Goal: Transaction & Acquisition: Purchase product/service

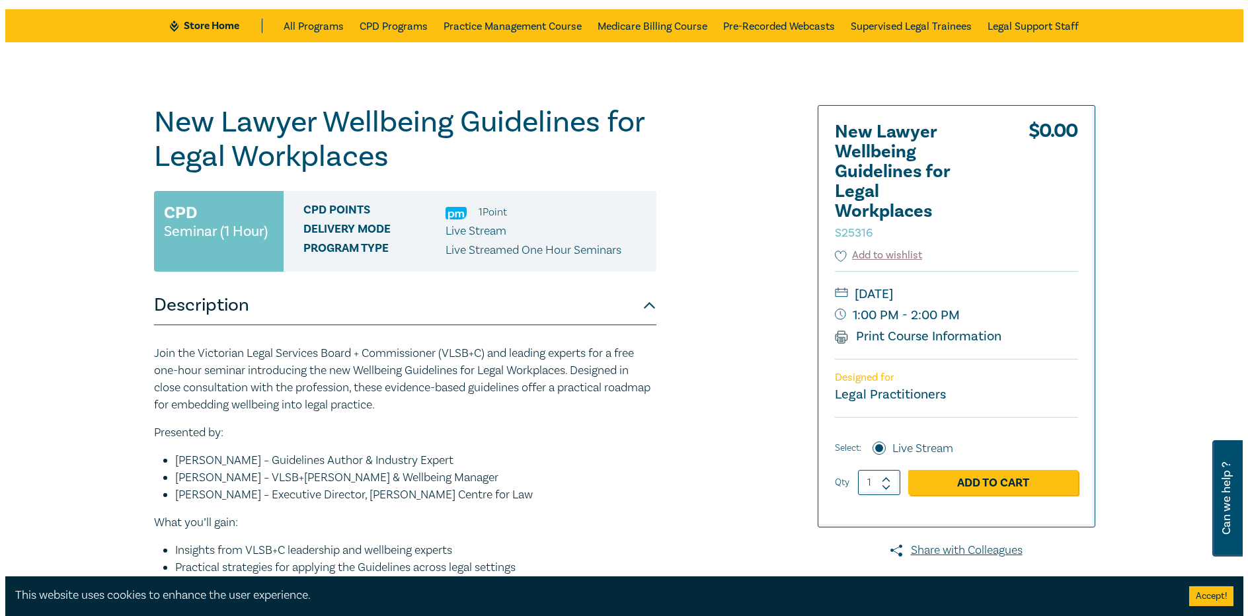
scroll to position [132, 0]
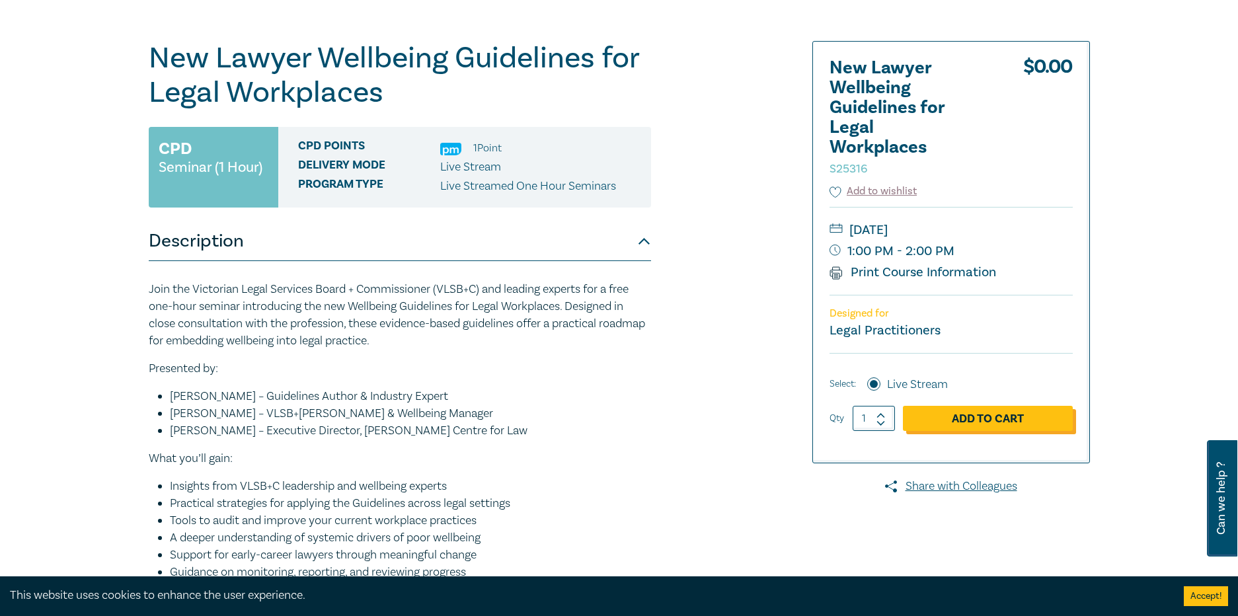
click at [966, 412] on link "Add to Cart" at bounding box center [988, 418] width 170 height 25
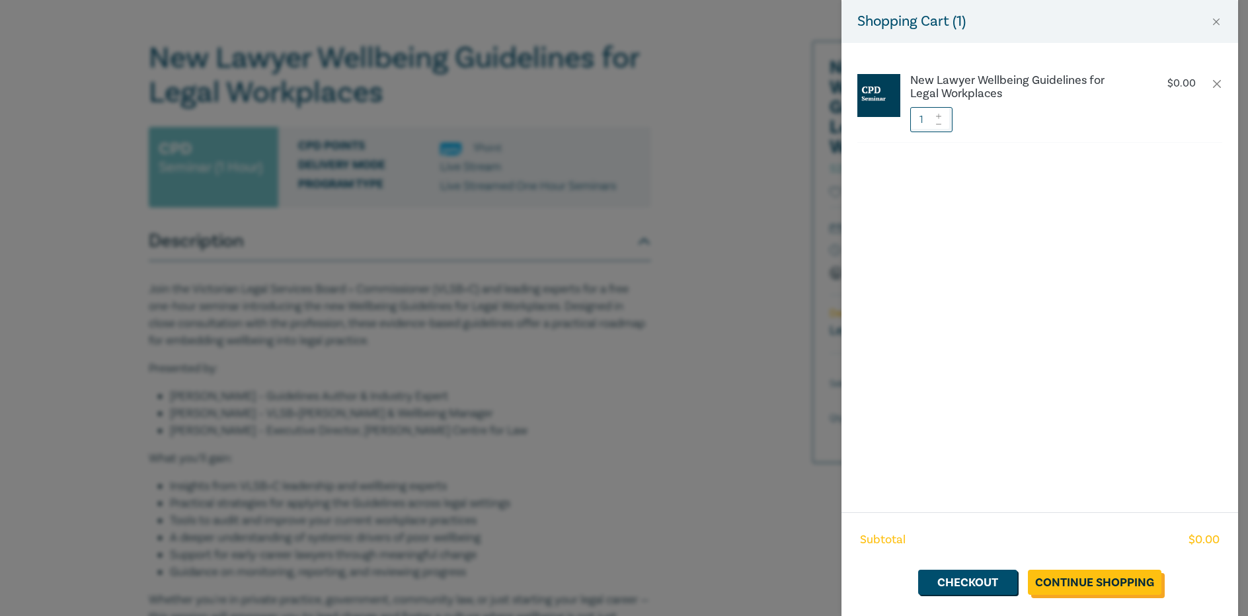
click at [1095, 571] on link "Continue Shopping" at bounding box center [1095, 582] width 134 height 25
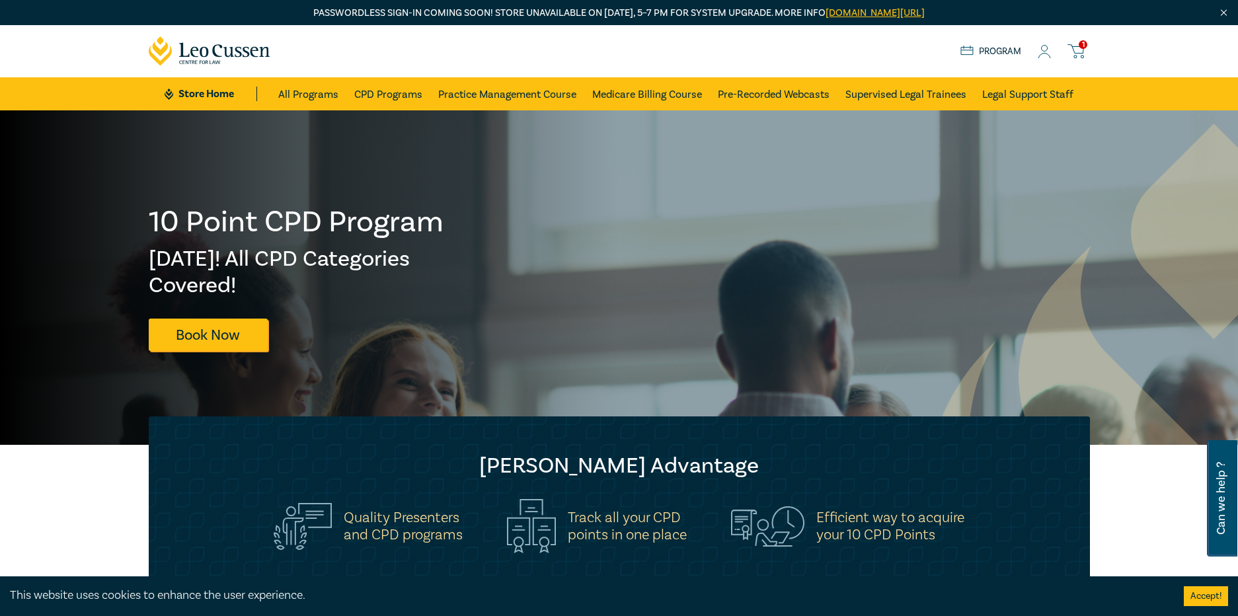
click at [1072, 48] on icon at bounding box center [1076, 51] width 17 height 17
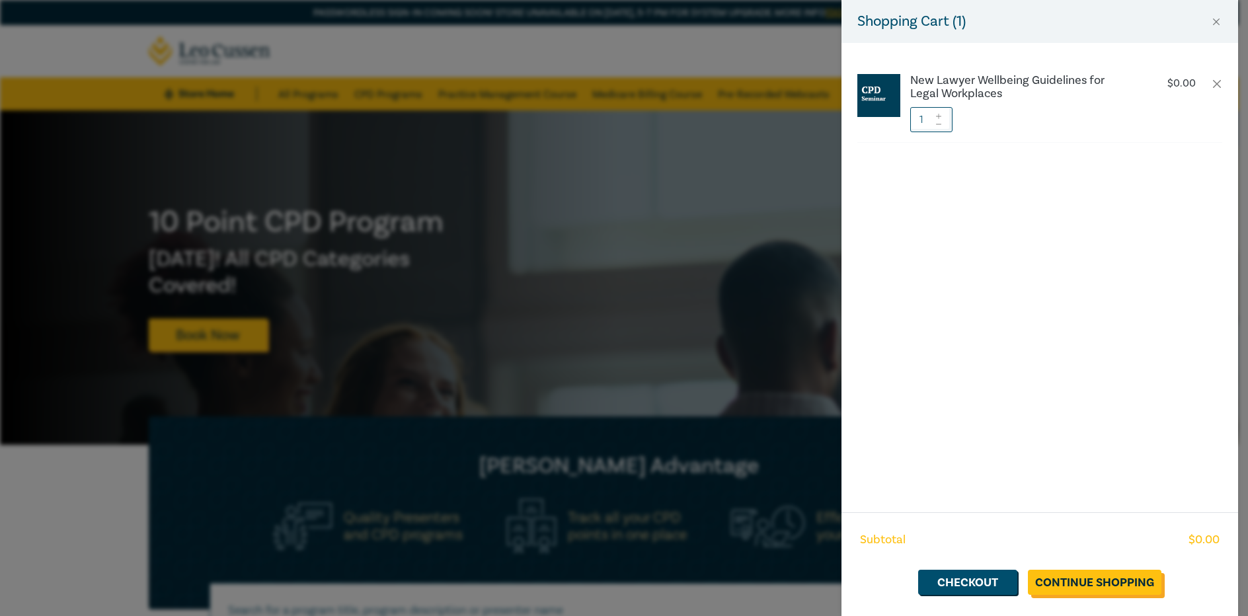
click at [1105, 590] on link "Continue Shopping" at bounding box center [1095, 582] width 134 height 25
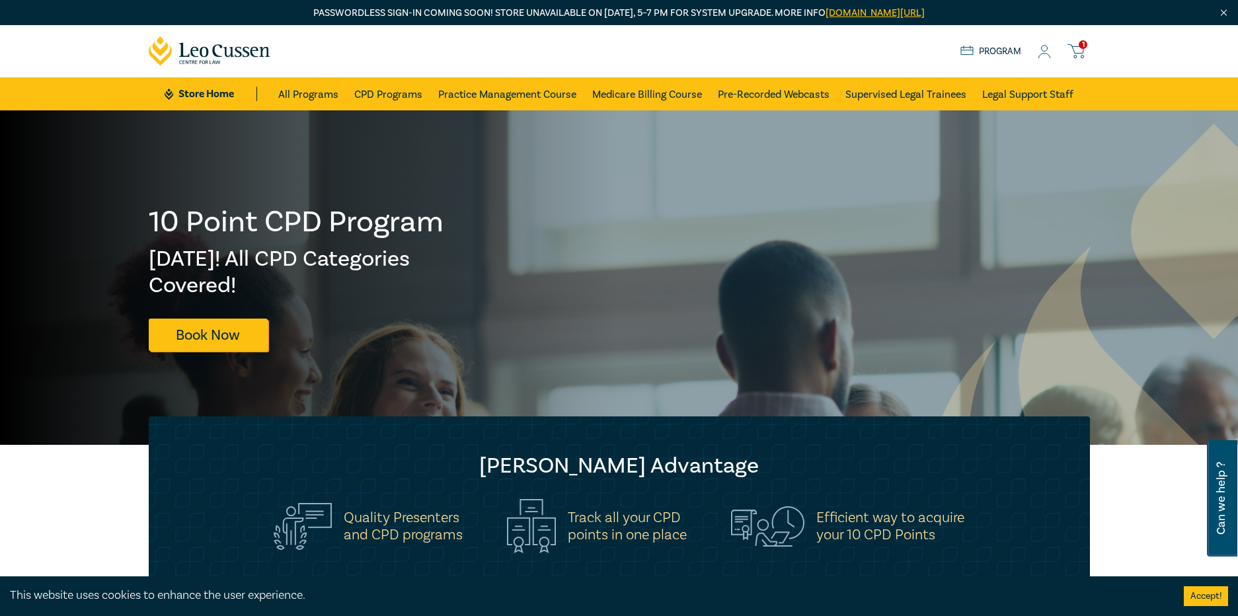
click at [1072, 48] on icon at bounding box center [1076, 51] width 17 height 17
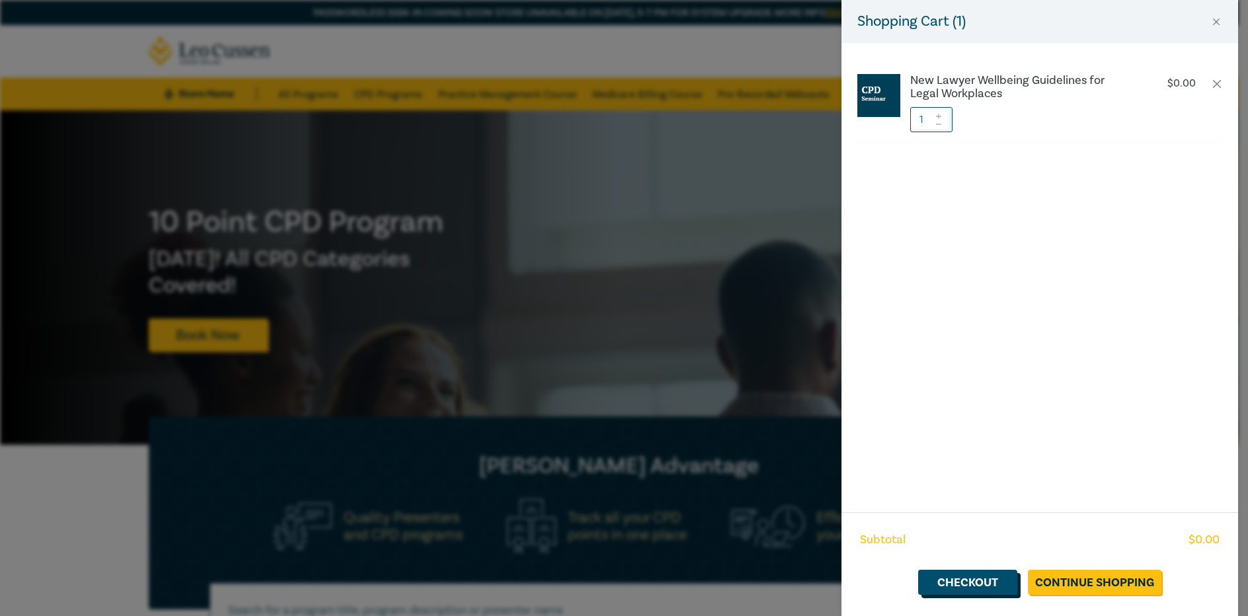
click at [947, 584] on link "Checkout" at bounding box center [967, 582] width 99 height 25
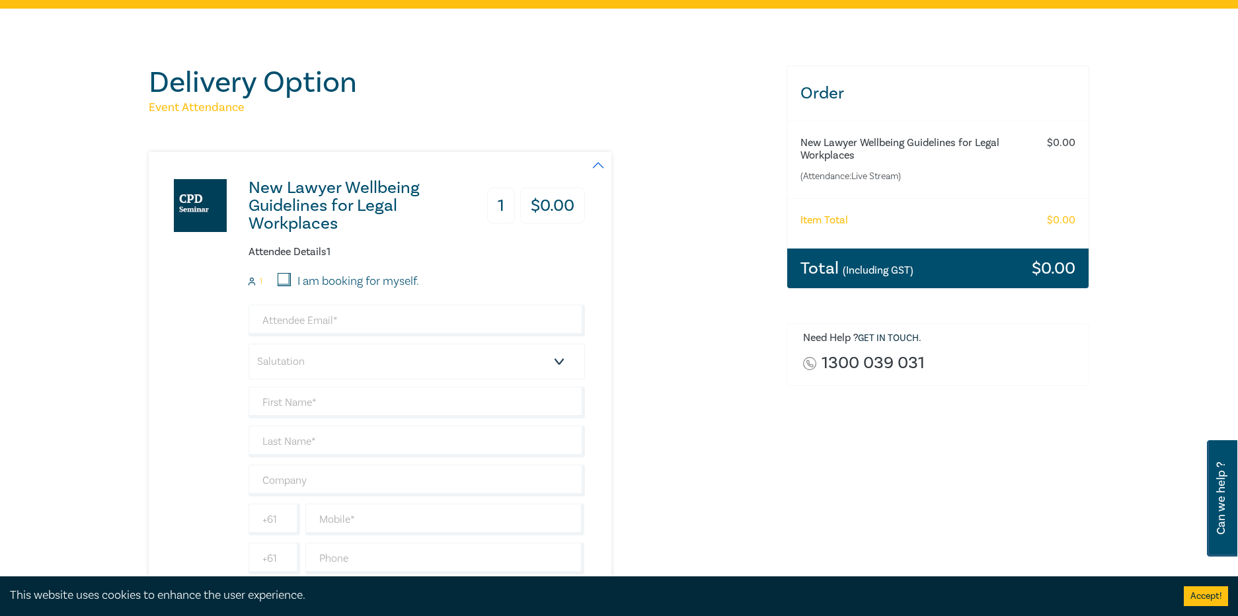
scroll to position [132, 0]
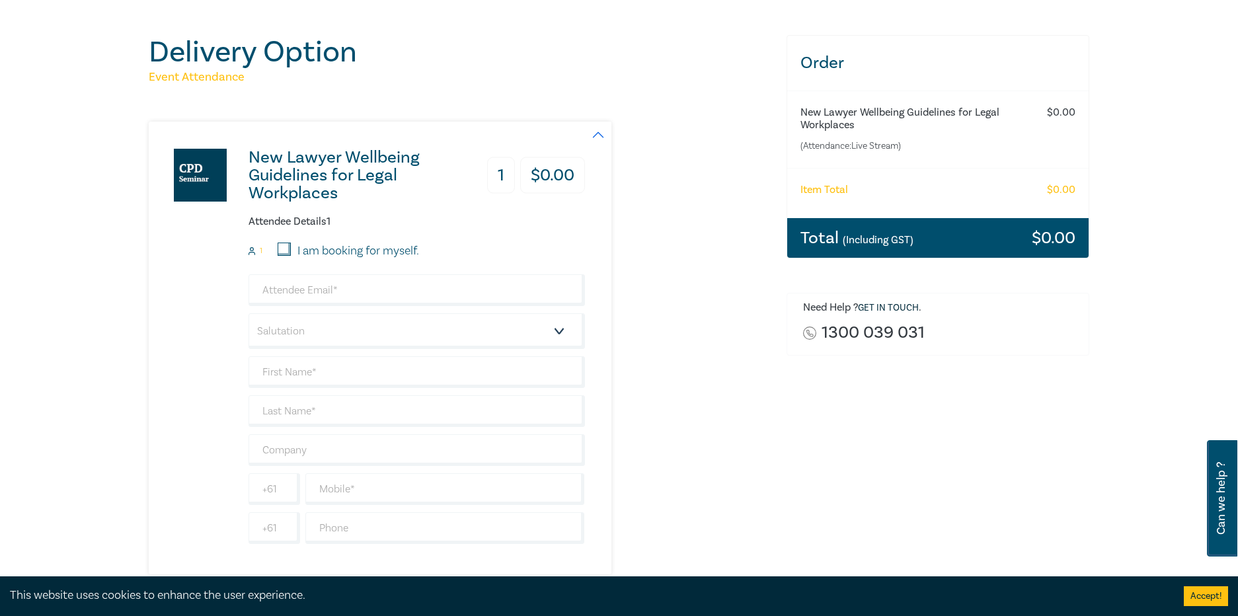
click at [384, 258] on label "I am booking for myself." at bounding box center [358, 251] width 122 height 17
click at [291, 256] on input "I am booking for myself." at bounding box center [284, 249] width 13 height 13
checkbox input "true"
type input "emily.qiu@amusedgroup.com"
type input "[PERSON_NAME]"
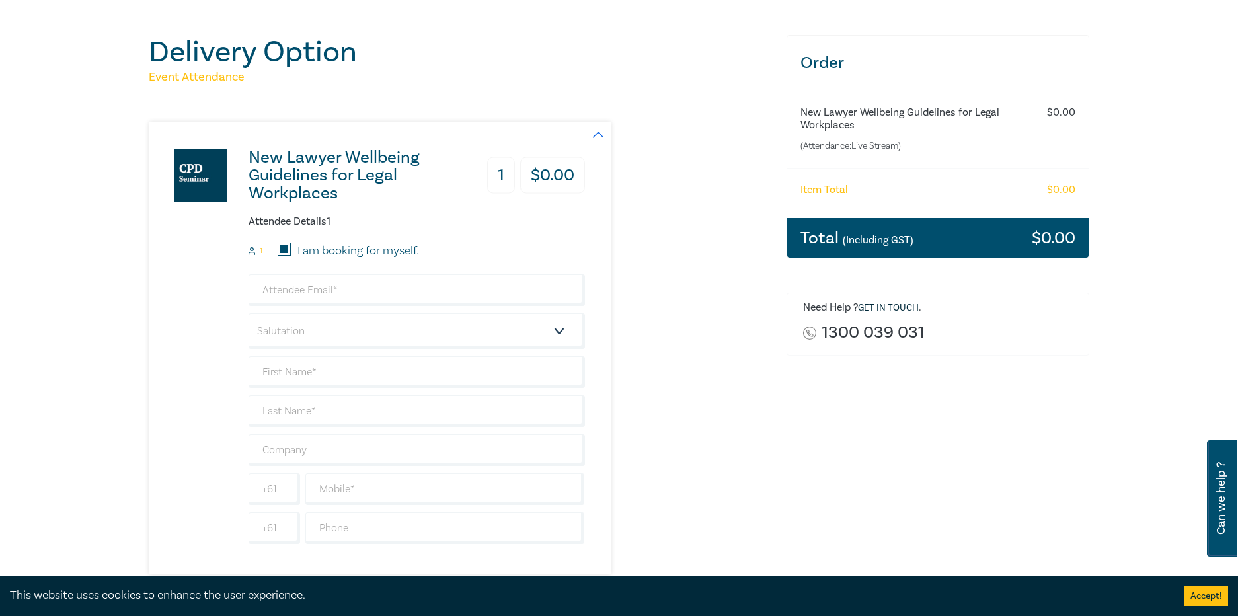
type input "Qiu"
type input "413628090"
click at [403, 326] on select "Salutation Mr. Mrs. Ms. Miss Dr. Prof. Other" at bounding box center [417, 331] width 336 height 36
click at [249, 313] on select "Salutation Mr. Mrs. Ms. Miss Dr. Prof. Other" at bounding box center [417, 331] width 336 height 36
click at [307, 353] on div "emily.qiu@amusedgroup.com Salutation Mr. Mrs. Ms. Miss Dr. Prof. Other Emily Qi…" at bounding box center [417, 409] width 336 height 270
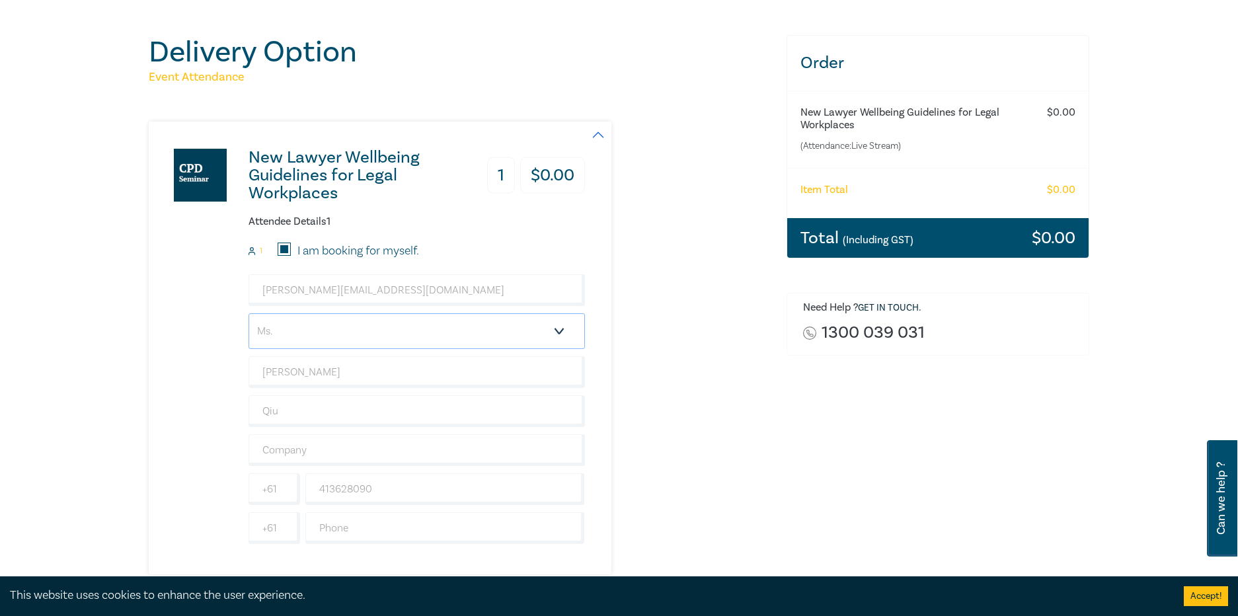
click at [310, 341] on select "Salutation Mr. Mrs. Ms. Miss Dr. Prof. Other" at bounding box center [417, 331] width 336 height 36
select select "Miss"
click at [249, 313] on select "Salutation Mr. Mrs. Ms. Miss Dr. Prof. Other" at bounding box center [417, 331] width 336 height 36
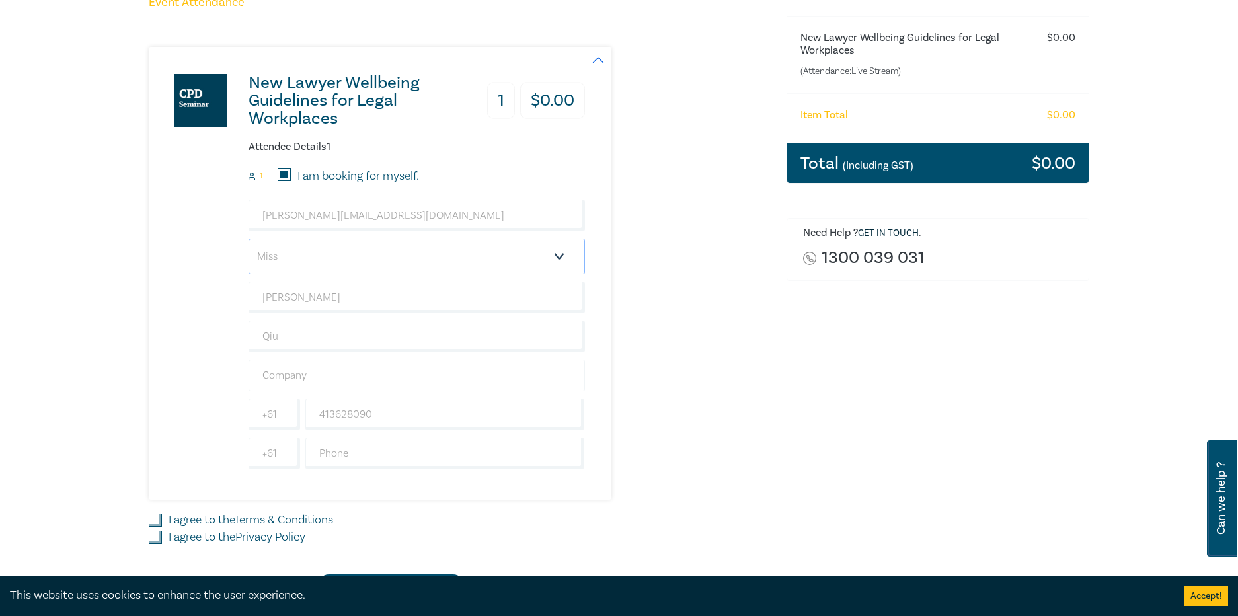
scroll to position [264, 0]
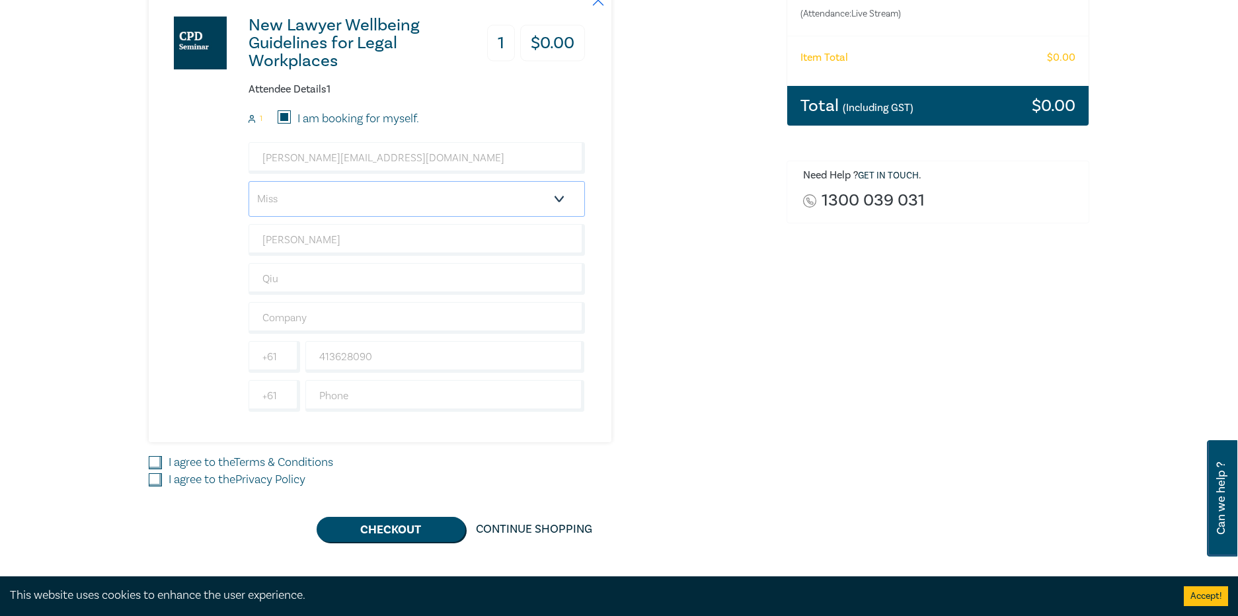
click at [389, 196] on select "Salutation Mr. Mrs. Ms. Miss Dr. Prof. Other" at bounding box center [417, 199] width 336 height 36
select select
click at [249, 181] on select "Salutation Mr. Mrs. Ms. Miss Dr. Prof. Other" at bounding box center [417, 199] width 336 height 36
click at [845, 278] on div "Order New Lawyer Wellbeing Guidelines for Legal Workplaces (Attendance: Live St…" at bounding box center [938, 222] width 319 height 639
click at [304, 457] on link "Terms & Conditions" at bounding box center [283, 462] width 99 height 15
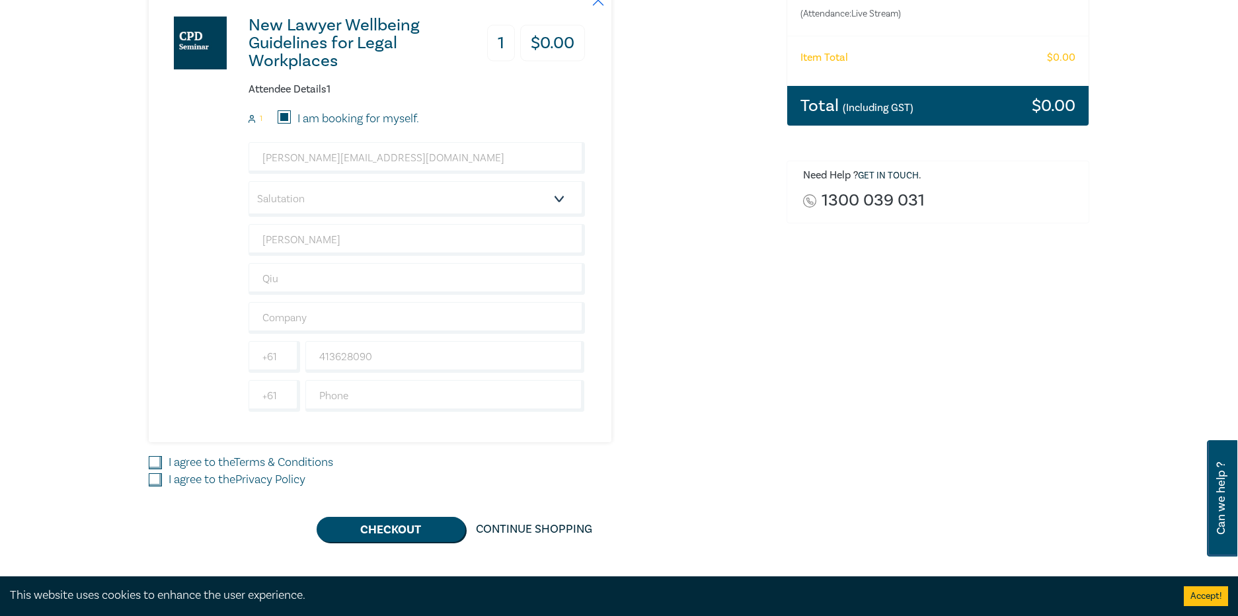
click at [162, 457] on input "I agree to the Terms & Conditions" at bounding box center [155, 462] width 13 height 13
checkbox input "true"
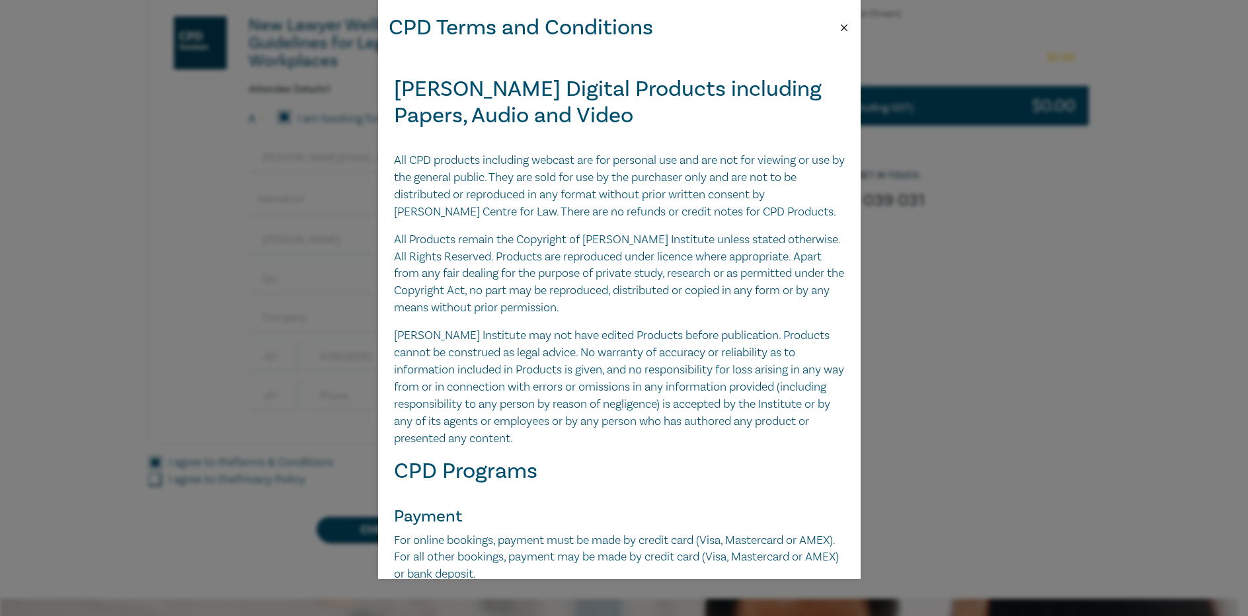
click at [844, 24] on button "Close" at bounding box center [844, 28] width 12 height 12
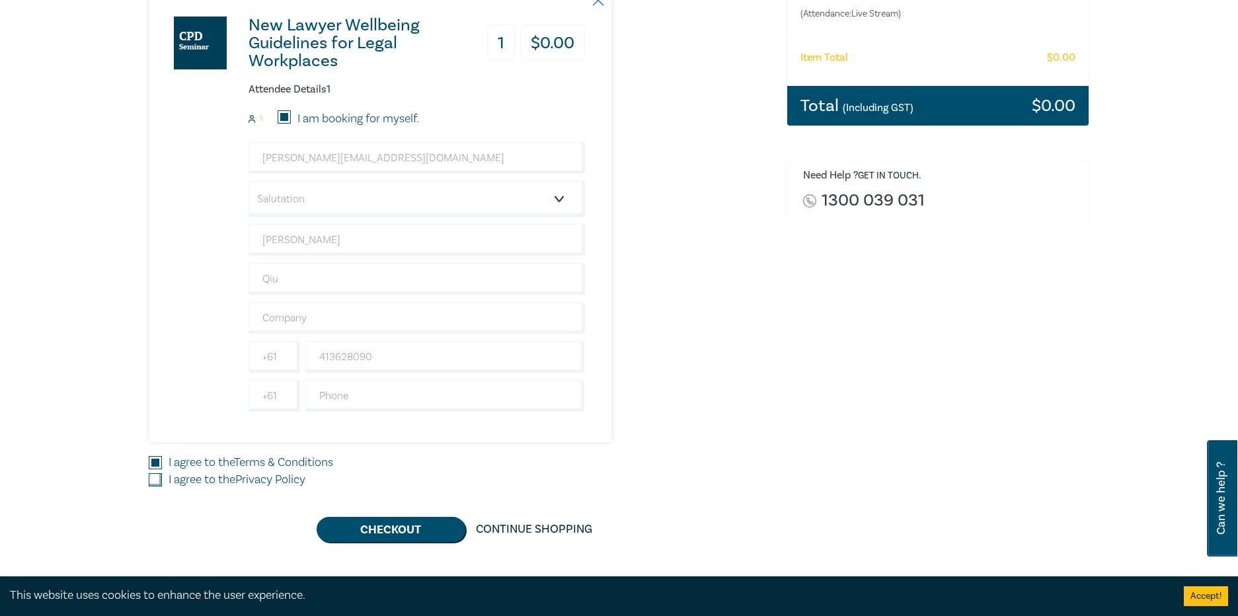
click at [156, 475] on input "I agree to the Privacy Policy" at bounding box center [155, 479] width 13 height 13
checkbox input "true"
click at [417, 524] on button "Checkout" at bounding box center [391, 529] width 149 height 25
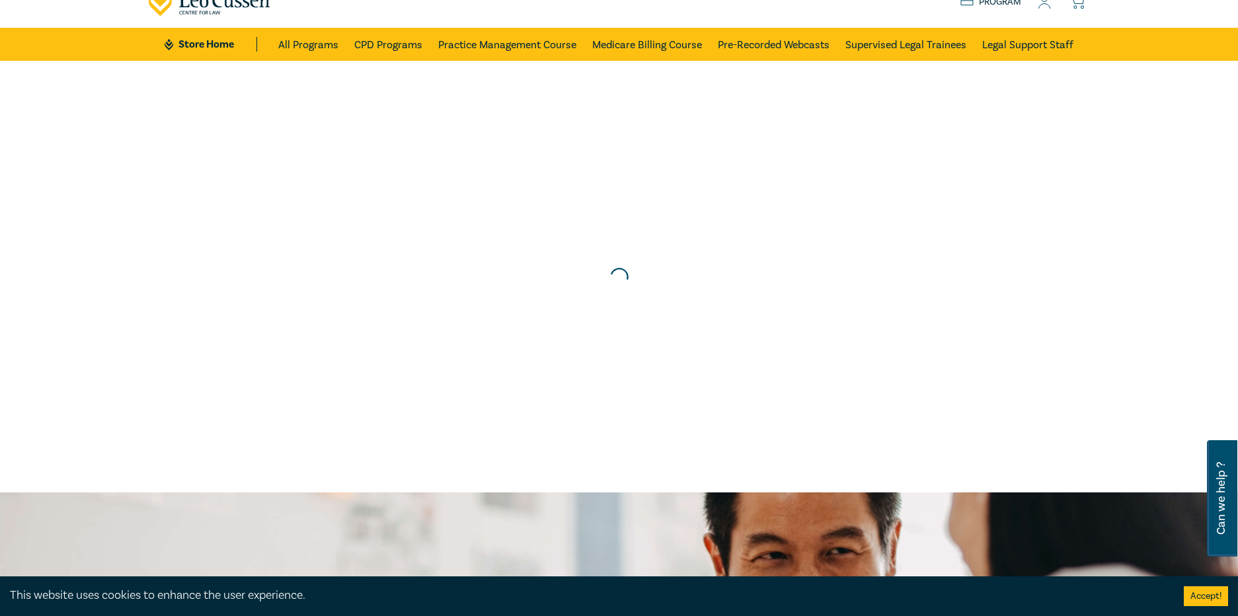
scroll to position [0, 0]
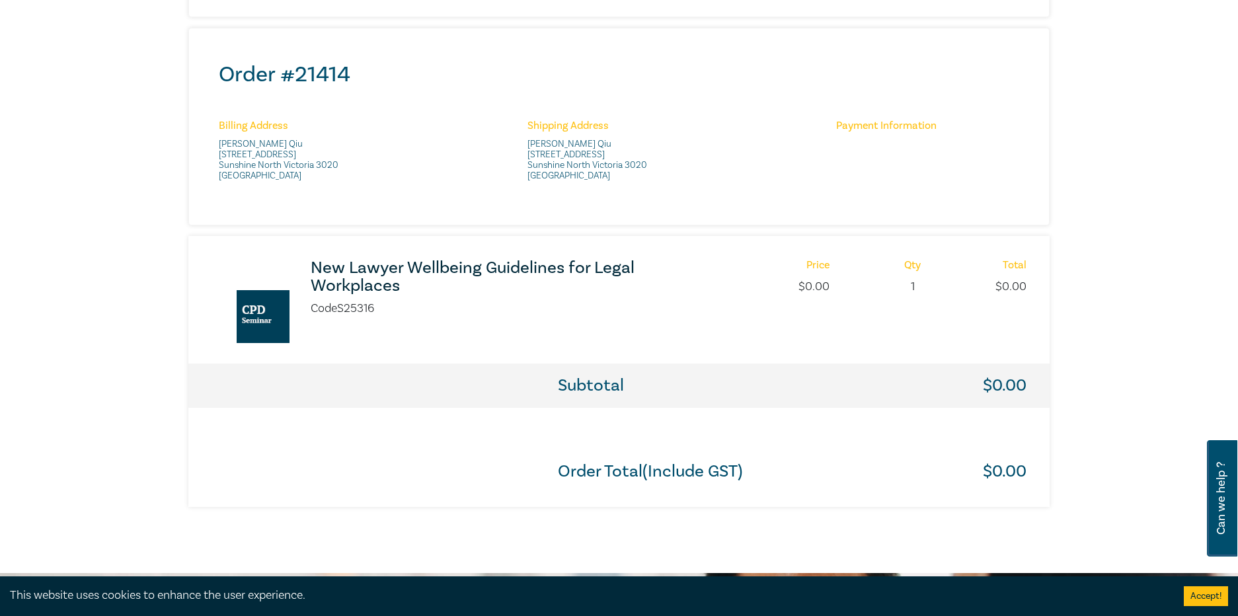
scroll to position [661, 0]
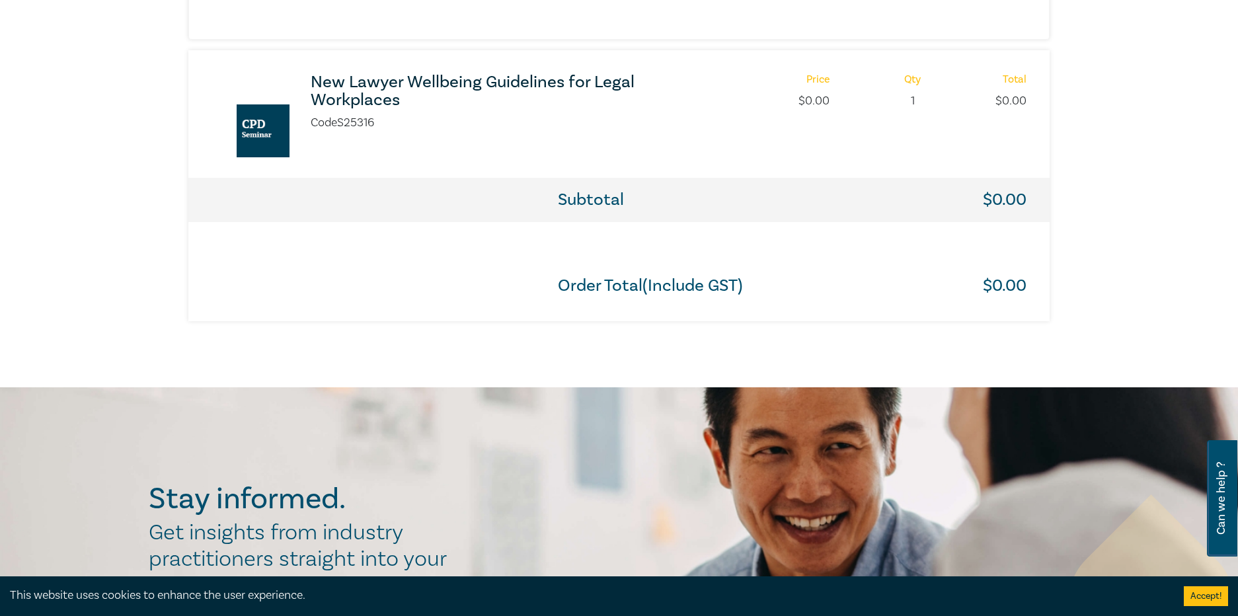
click at [463, 82] on h3 "New Lawyer Wellbeing Guidelines for Legal Workplaces" at bounding box center [486, 91] width 350 height 36
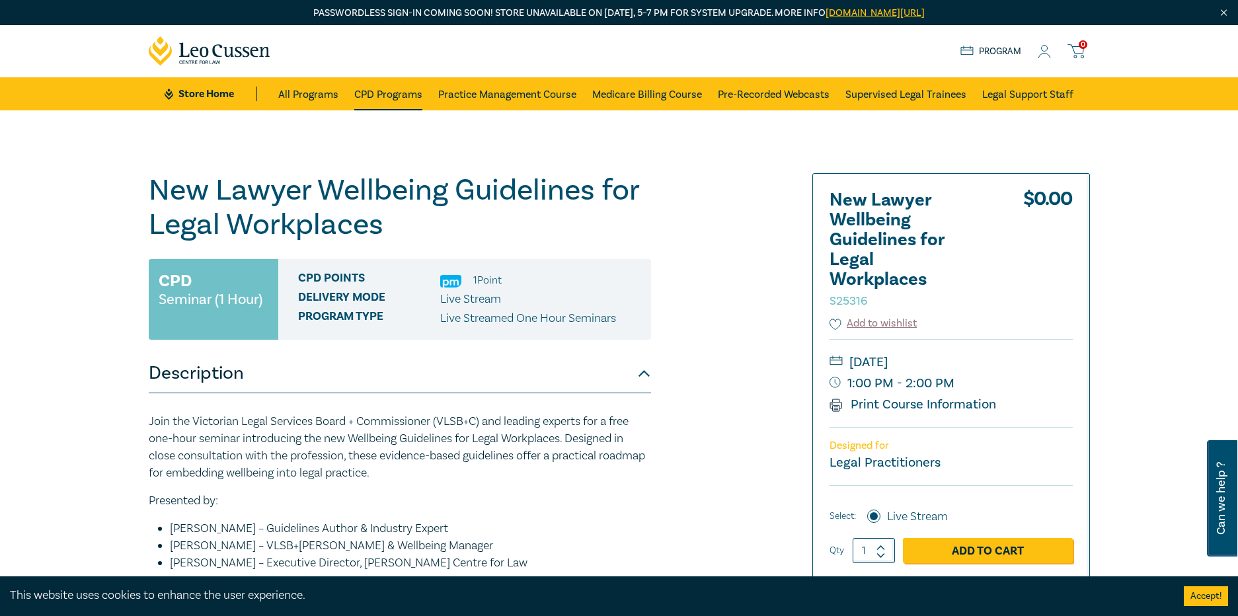
click at [394, 97] on link "CPD Programs" at bounding box center [388, 93] width 68 height 33
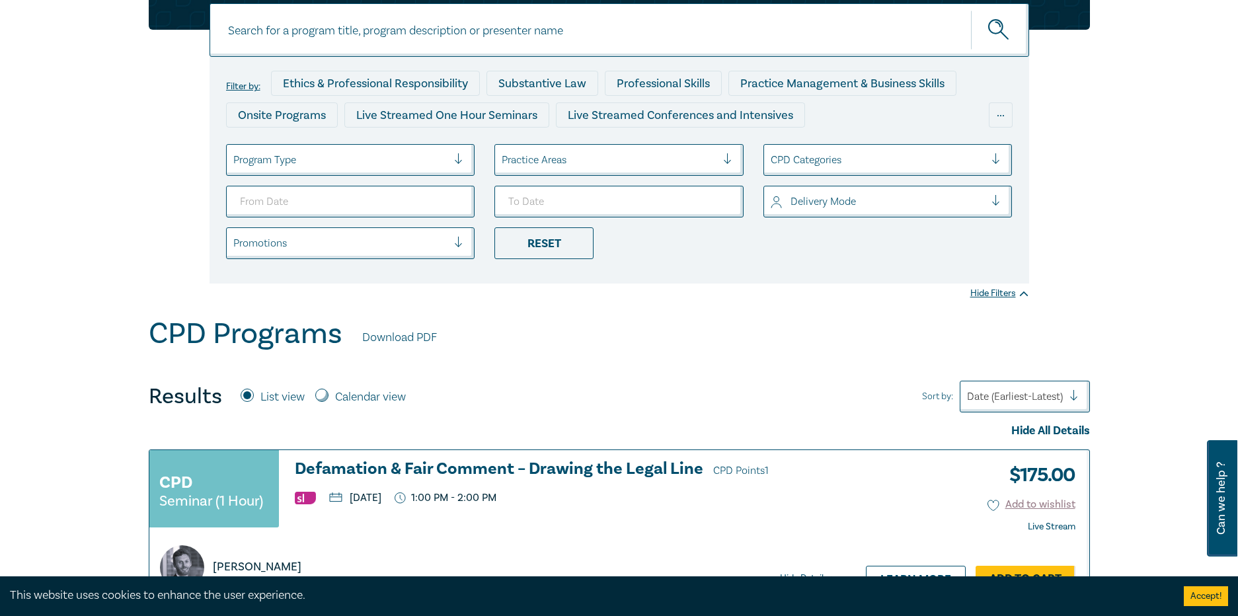
scroll to position [198, 0]
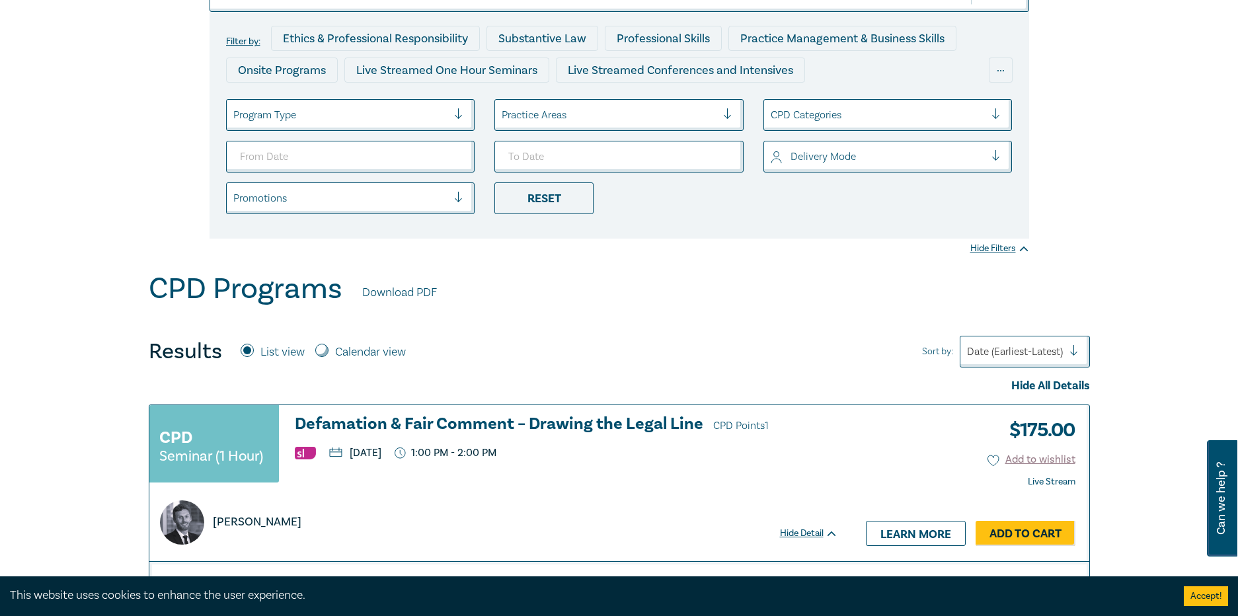
click at [984, 360] on div at bounding box center [1015, 351] width 96 height 17
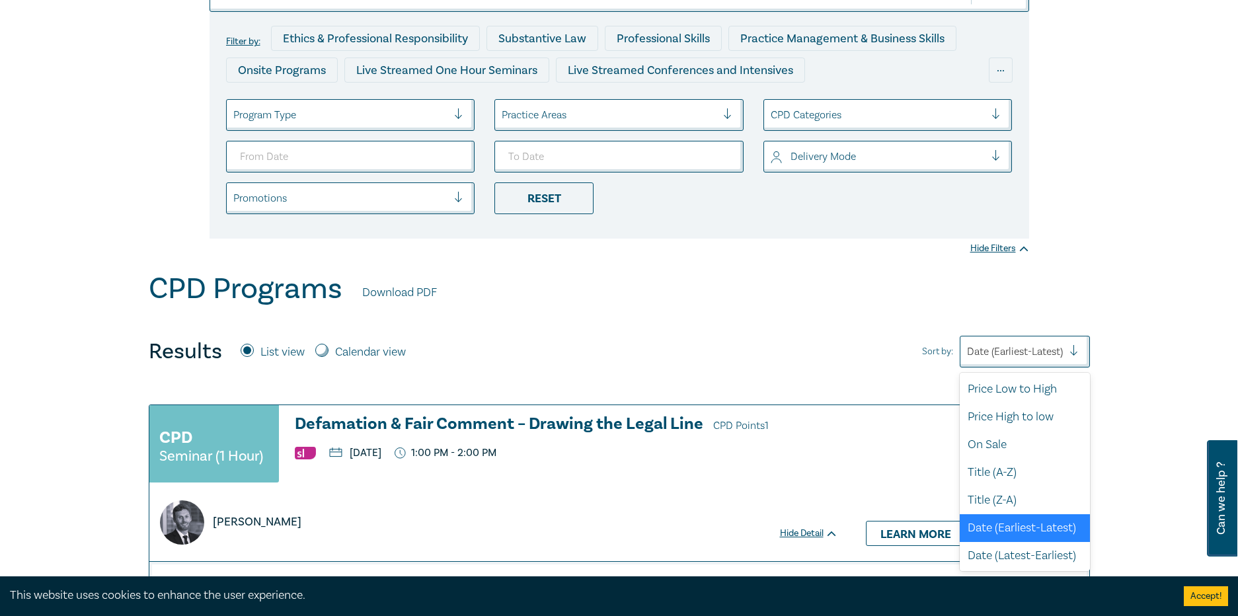
scroll to position [3, 0]
click at [984, 360] on div at bounding box center [1015, 351] width 96 height 17
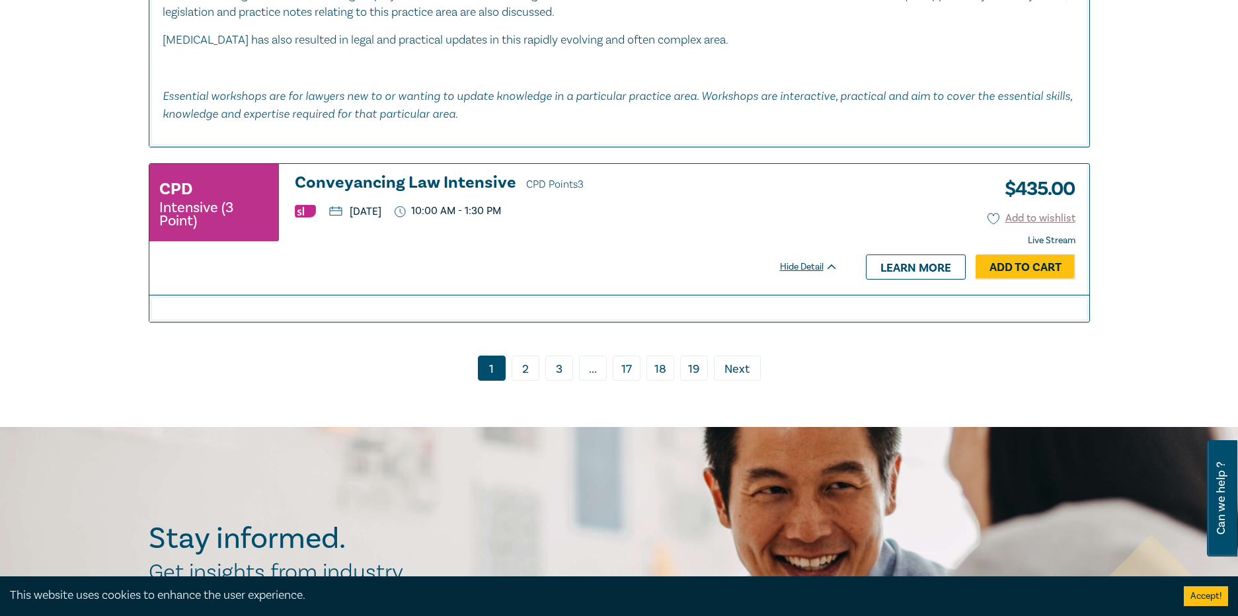
scroll to position [5421, 0]
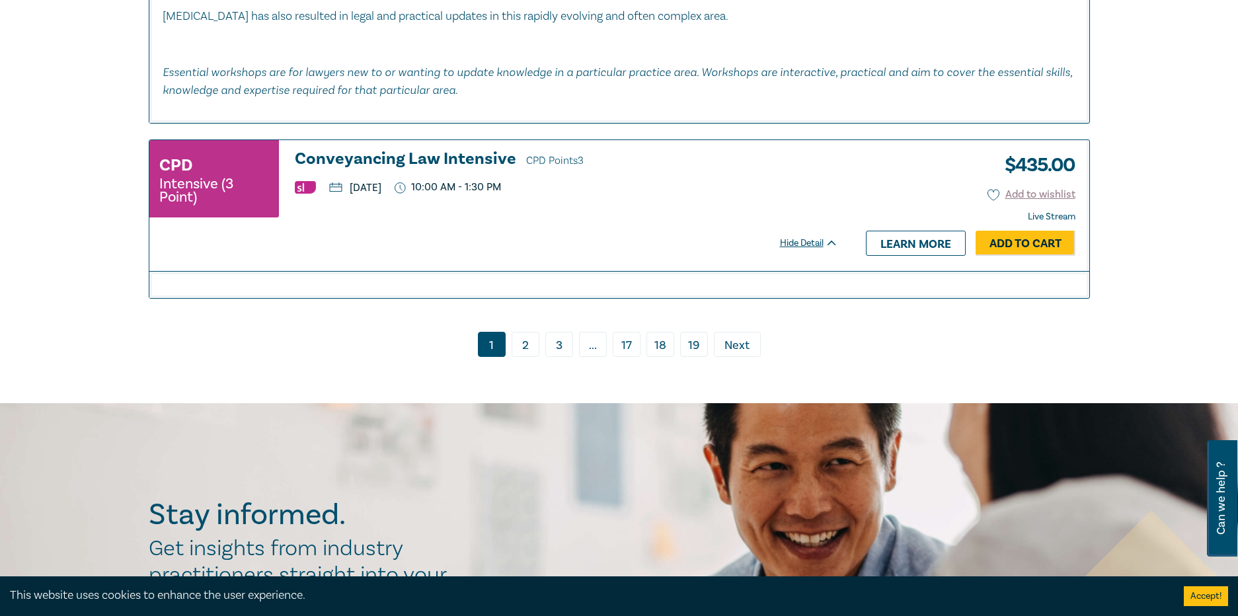
click at [530, 344] on link "2" at bounding box center [526, 344] width 28 height 25
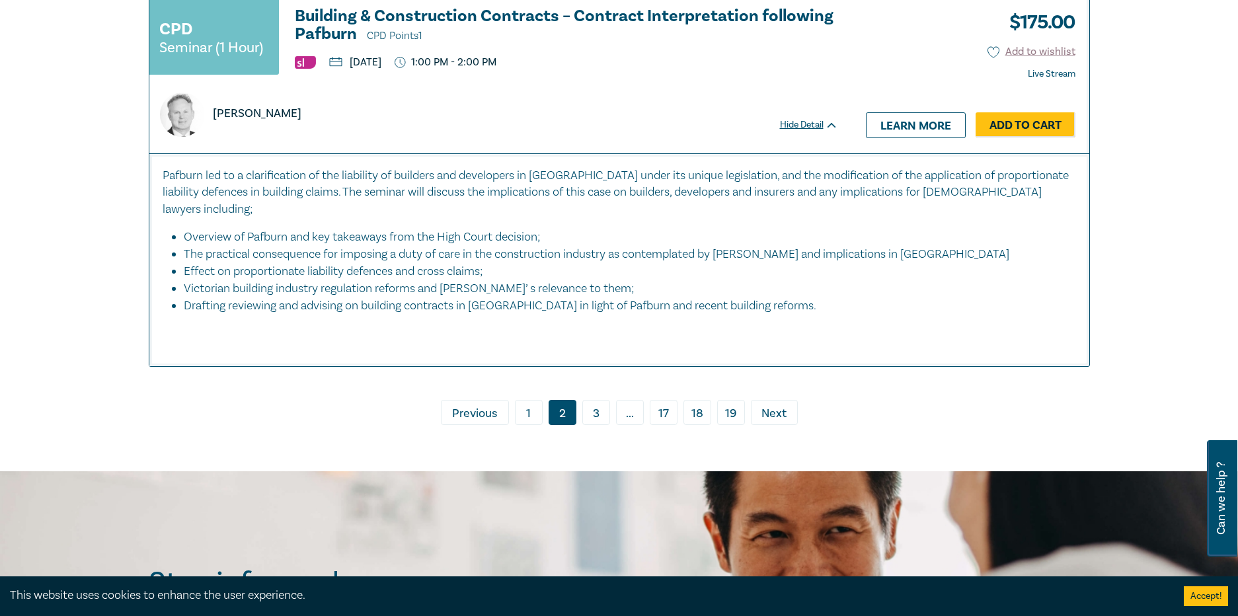
scroll to position [6478, 0]
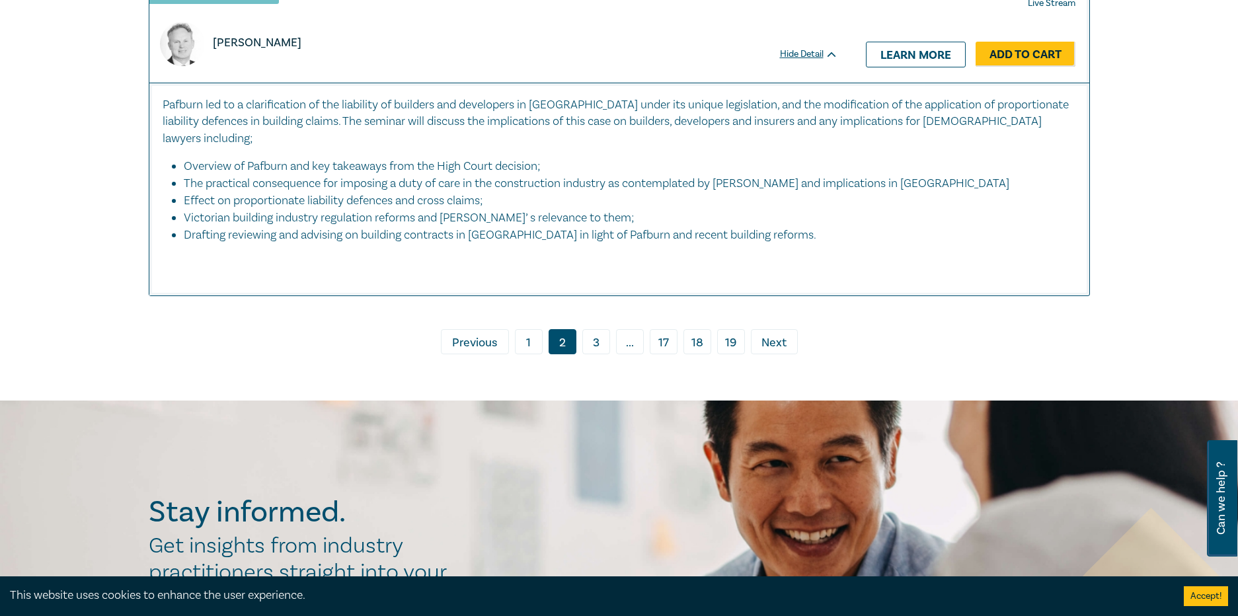
click at [586, 349] on link "3" at bounding box center [596, 341] width 28 height 25
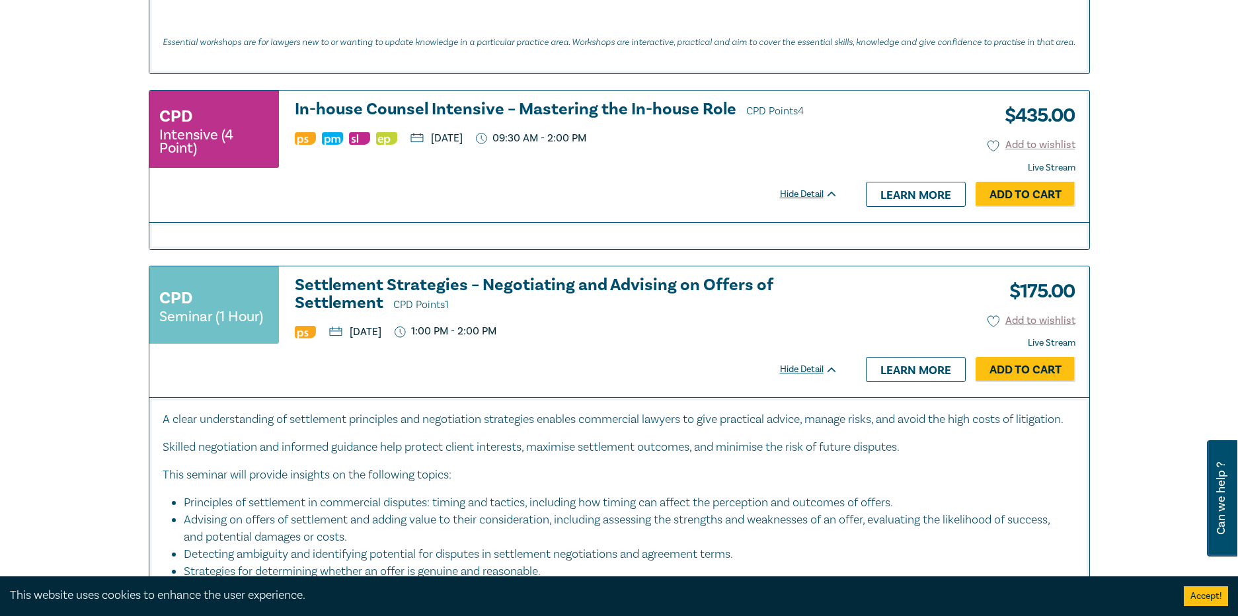
scroll to position [3173, 0]
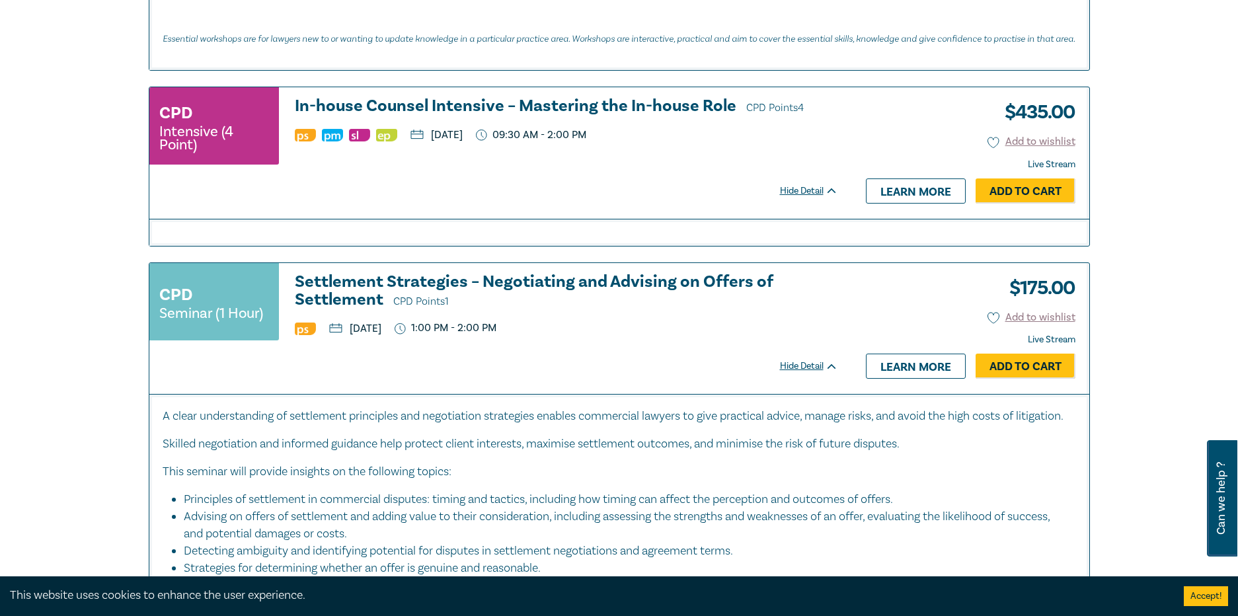
click at [709, 111] on h3 "In-house Counsel Intensive – Mastering the In-house Role CPD Points 4" at bounding box center [566, 107] width 543 height 20
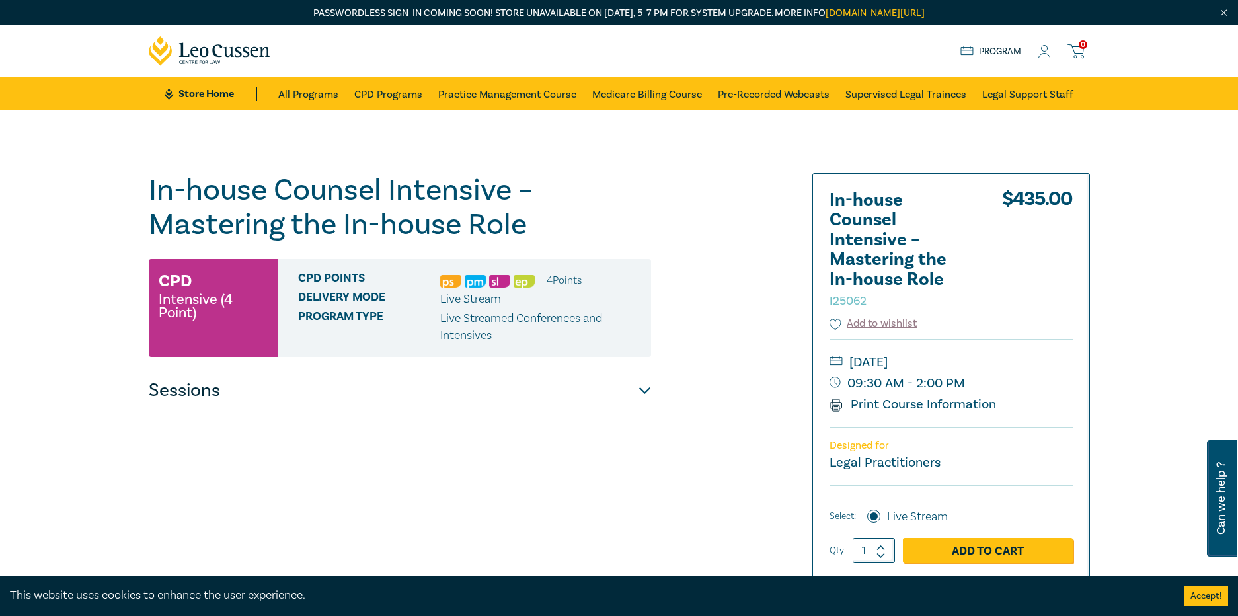
click at [601, 405] on button "Sessions" at bounding box center [400, 391] width 502 height 40
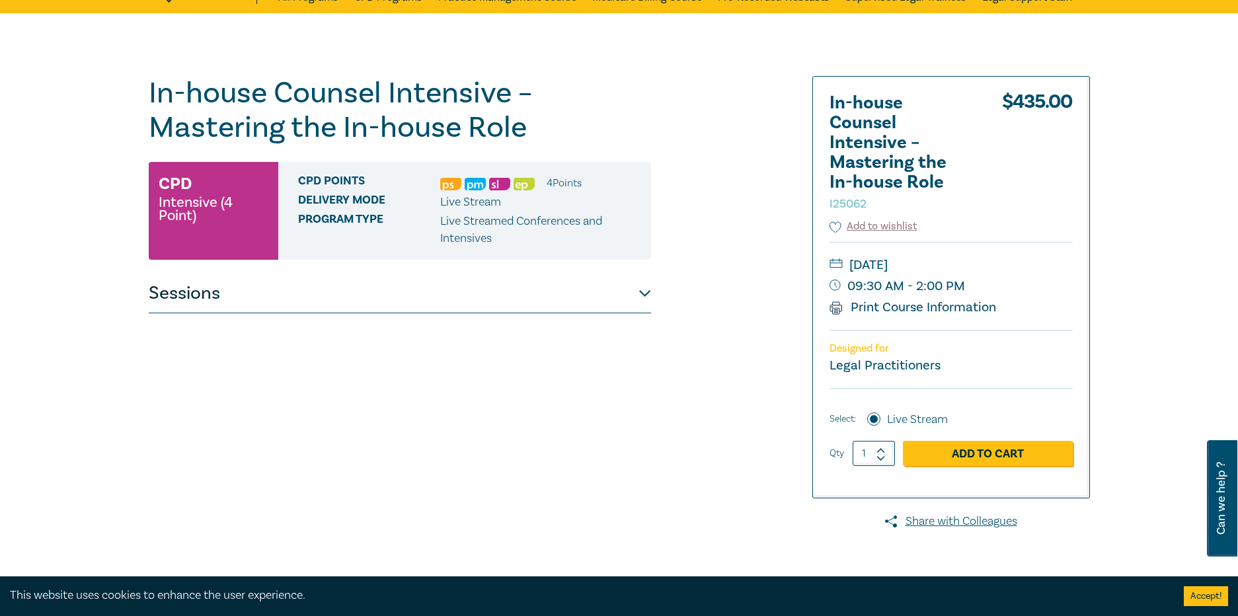
scroll to position [132, 0]
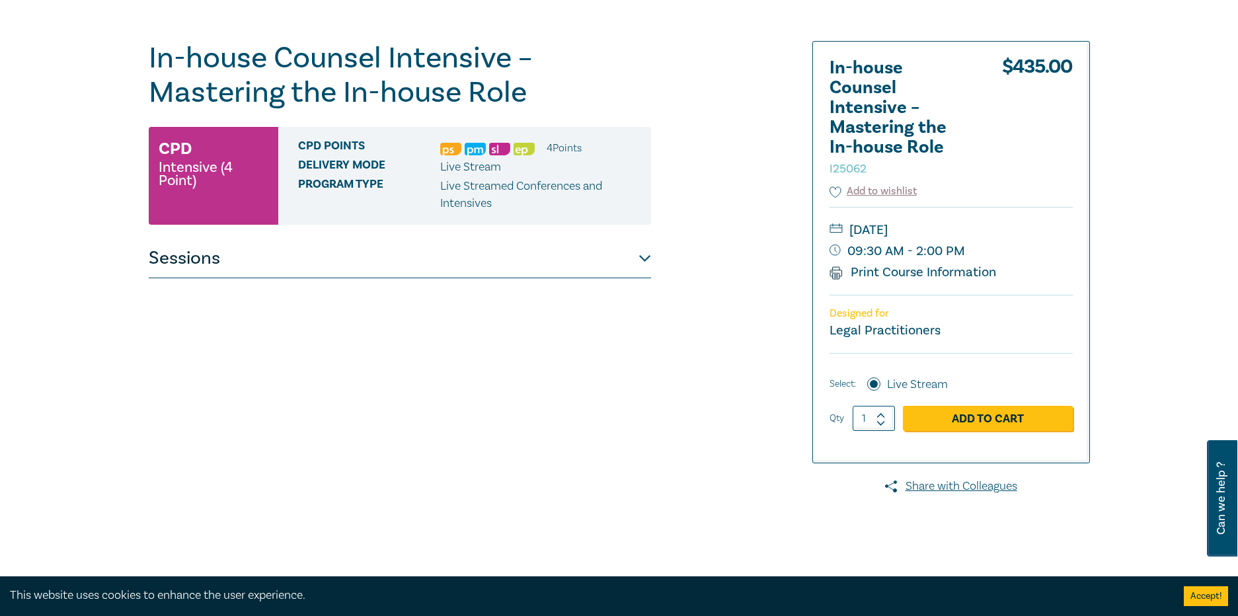
click at [295, 273] on button "Sessions" at bounding box center [400, 259] width 502 height 40
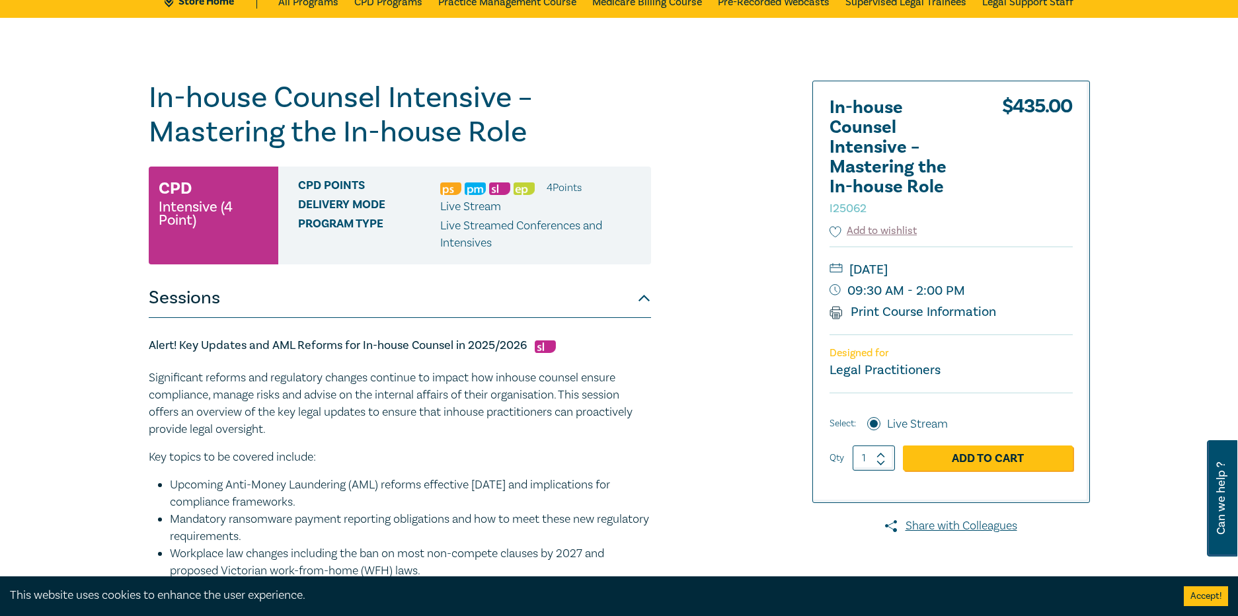
scroll to position [0, 0]
